Goal: Communication & Community: Ask a question

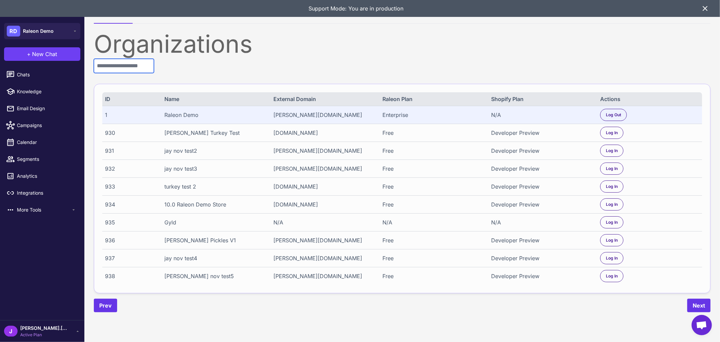
click at [114, 62] on input "text" at bounding box center [124, 66] width 60 height 14
click at [143, 66] on input "text" at bounding box center [124, 66] width 60 height 14
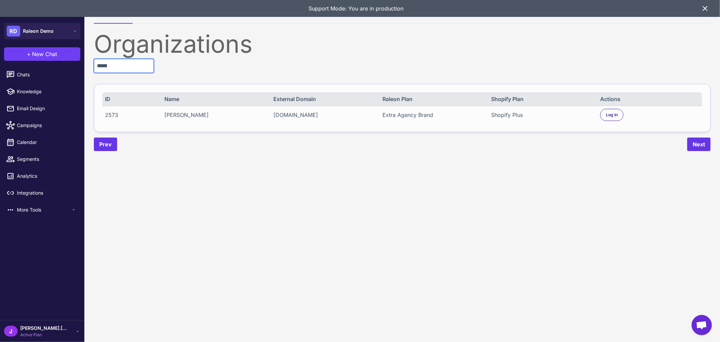
type input "*****"
click at [111, 116] on div "2573" at bounding box center [130, 115] width 50 height 8
copy div "2573"
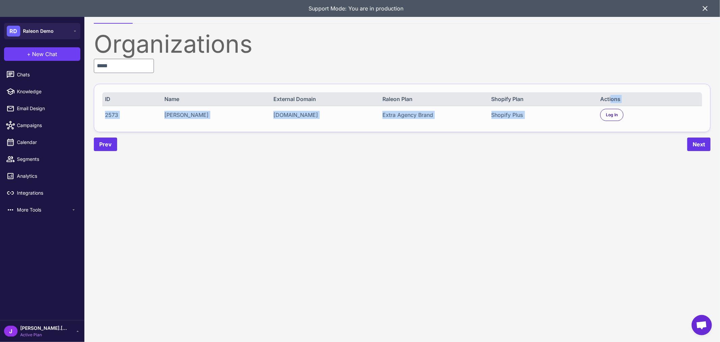
click at [610, 106] on div "ID Name External Domain Raleon Plan Shopify Plan Actions 2573 [PERSON_NAME] [DO…" at bounding box center [402, 108] width 617 height 48
click at [611, 112] on span "Log In" at bounding box center [612, 115] width 12 height 6
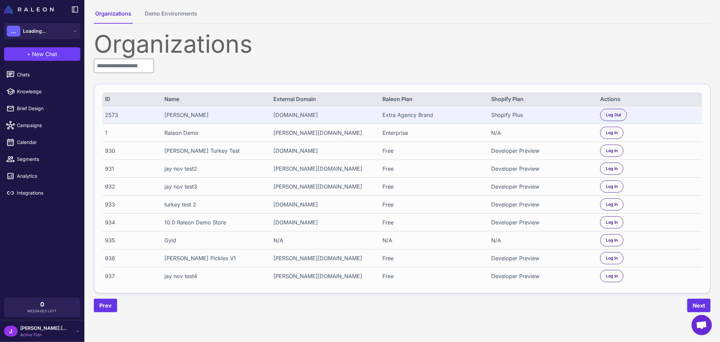
click at [77, 332] on icon at bounding box center [78, 331] width 2 height 1
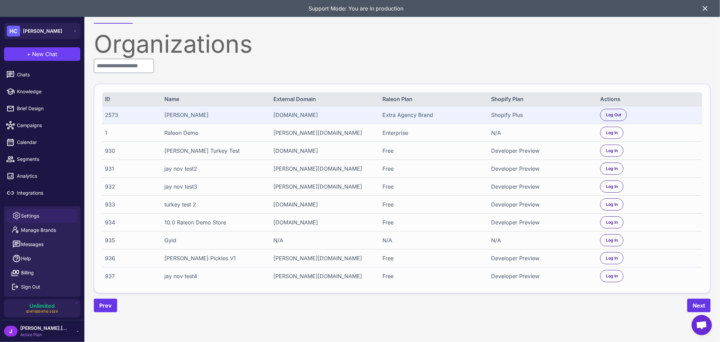
click at [37, 213] on span "Settings" at bounding box center [30, 215] width 18 height 7
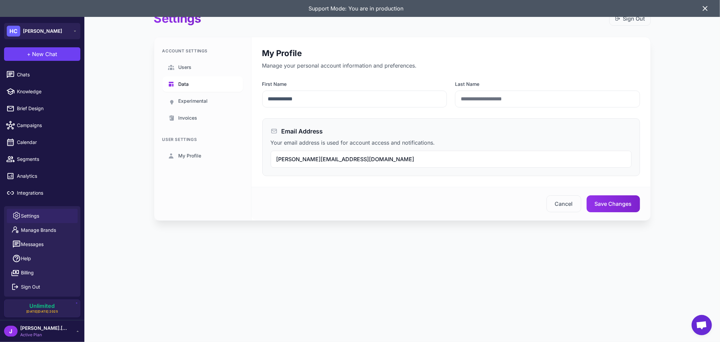
click at [191, 85] on link "Data" at bounding box center [202, 84] width 81 height 16
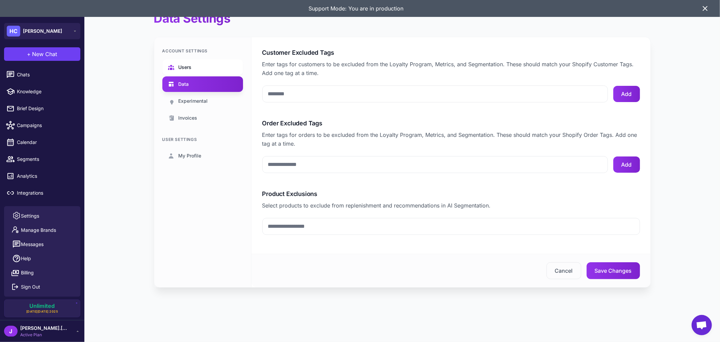
click at [190, 65] on span "Users" at bounding box center [185, 66] width 13 height 7
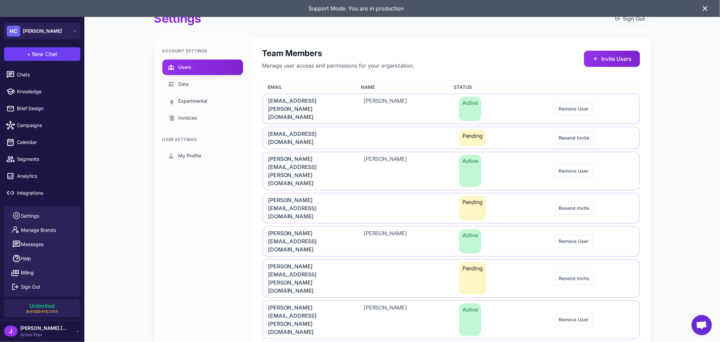
click at [36, 217] on span "Settings" at bounding box center [30, 215] width 18 height 7
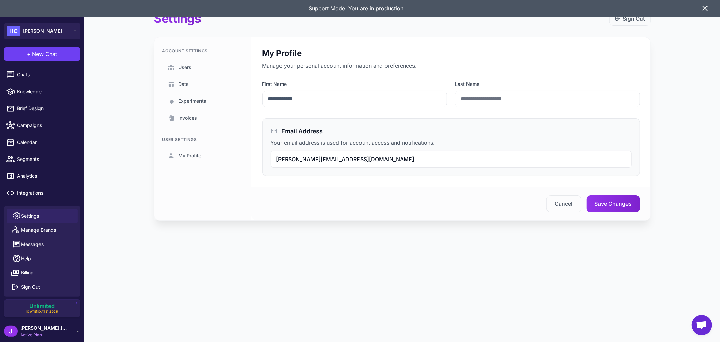
click at [92, 186] on main "**********" at bounding box center [402, 121] width 636 height 242
click at [31, 105] on span "Brief Design" at bounding box center [46, 108] width 59 height 7
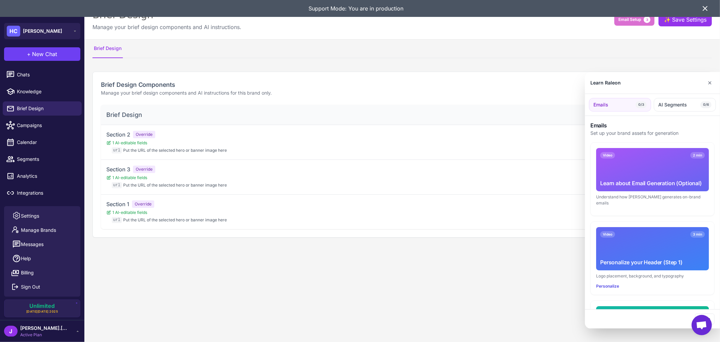
click at [37, 73] on div at bounding box center [360, 171] width 720 height 342
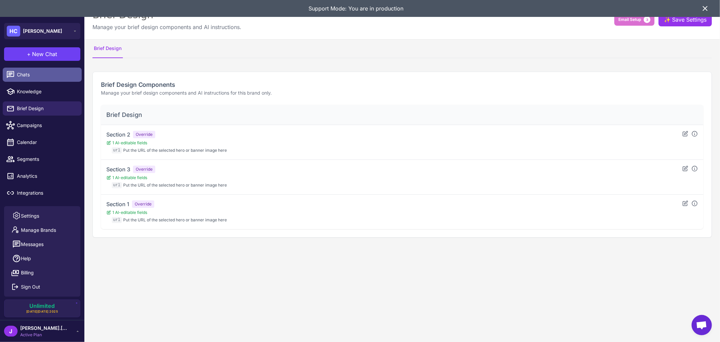
click at [16, 78] on div at bounding box center [12, 74] width 9 height 9
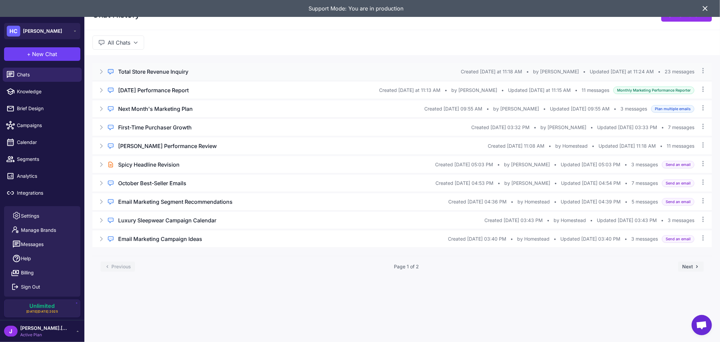
click at [140, 72] on h3 "Total Store Revenue Inquiry" at bounding box center [153, 72] width 70 height 8
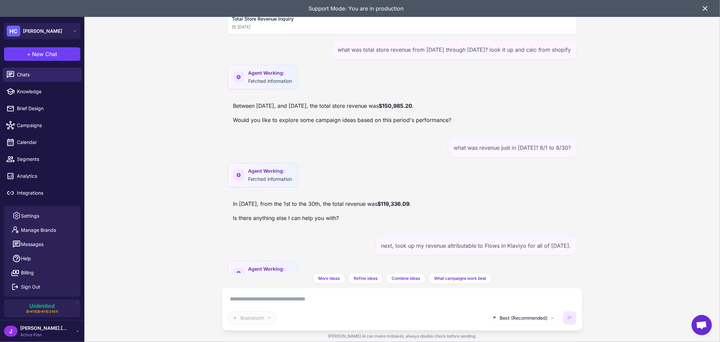
scroll to position [399, 0]
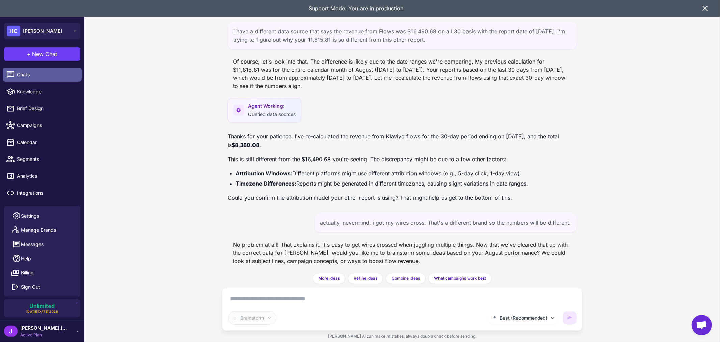
click at [43, 72] on span "Chats" at bounding box center [46, 74] width 59 height 7
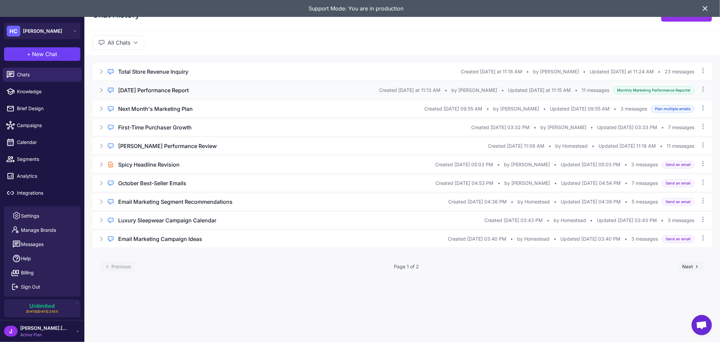
click at [164, 92] on h3 "[DATE] Performance Report" at bounding box center [153, 90] width 71 height 8
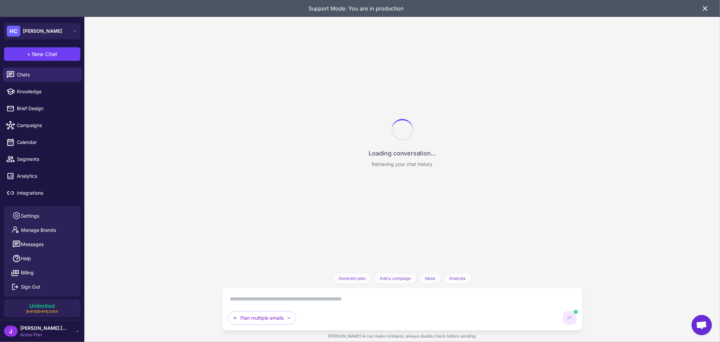
scroll to position [658, 0]
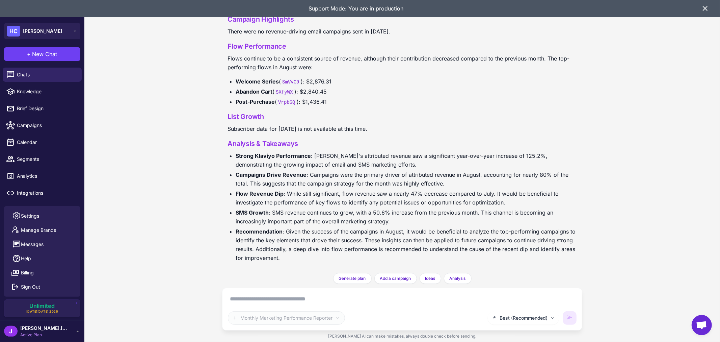
click at [246, 301] on textarea at bounding box center [402, 298] width 349 height 11
click at [41, 53] on span "New Chat" at bounding box center [44, 54] width 25 height 8
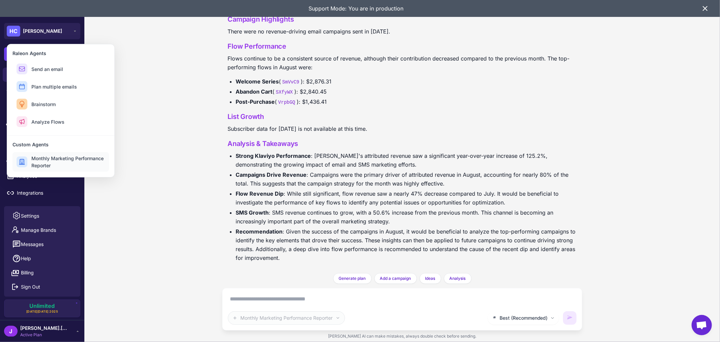
click at [57, 162] on span "Monthly Marketing Performance Reporter" at bounding box center [68, 162] width 74 height 14
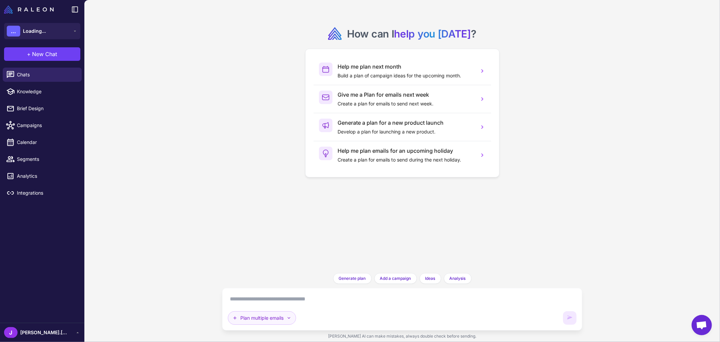
click at [289, 317] on icon "button" at bounding box center [288, 317] width 5 height 5
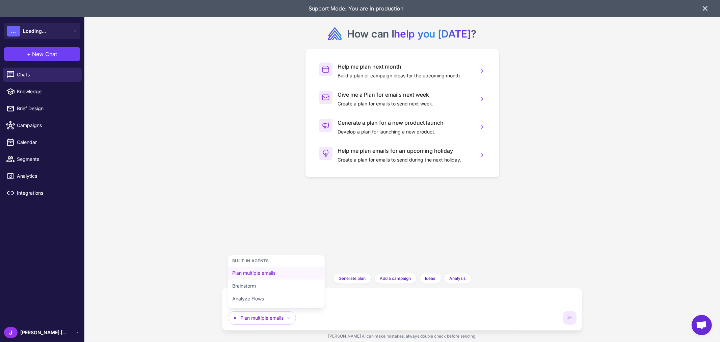
click at [354, 316] on div "Plan multiple emails Built-in Agents Plan multiple emails Brainstorm Analyze Fl…" at bounding box center [393, 318] width 331 height 14
click at [295, 188] on div "How can I help you [DATE] ? Help me plan next month Build a plan of campaign id…" at bounding box center [402, 136] width 349 height 262
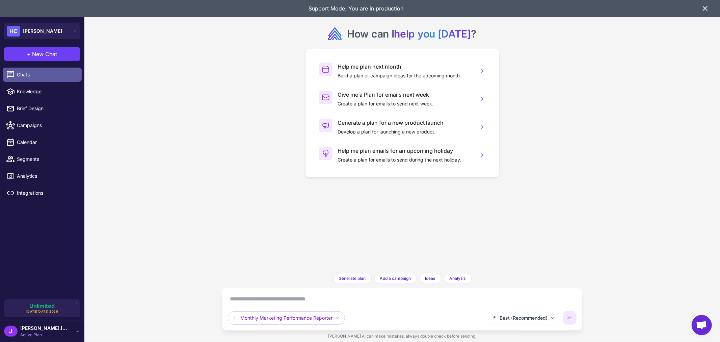
click at [45, 78] on span "Chats" at bounding box center [46, 74] width 59 height 7
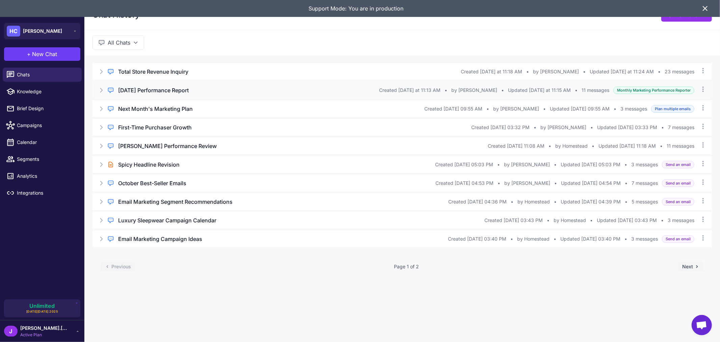
click at [153, 90] on h3 "[DATE] Performance Report" at bounding box center [153, 90] width 71 height 8
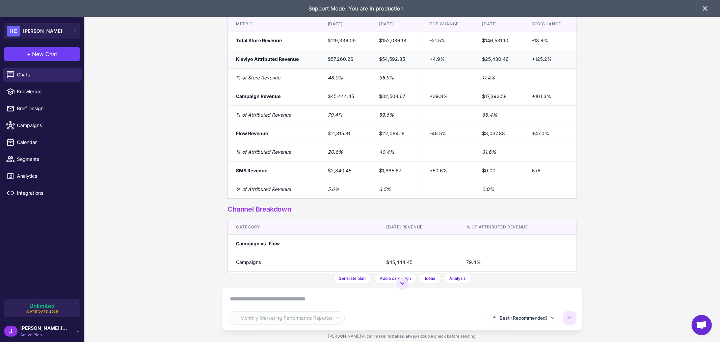
scroll to position [320, 0]
